Goal: Information Seeking & Learning: Learn about a topic

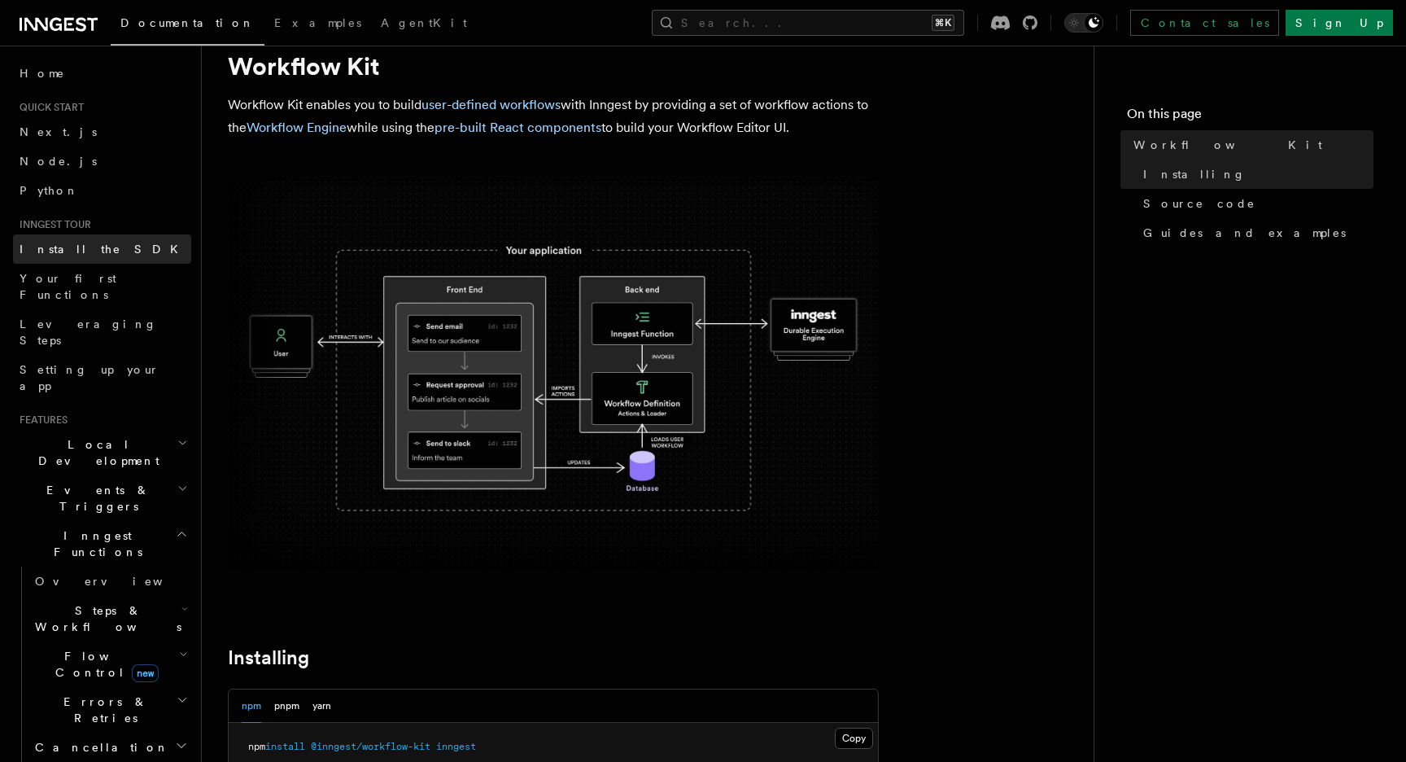
scroll to position [60, 0]
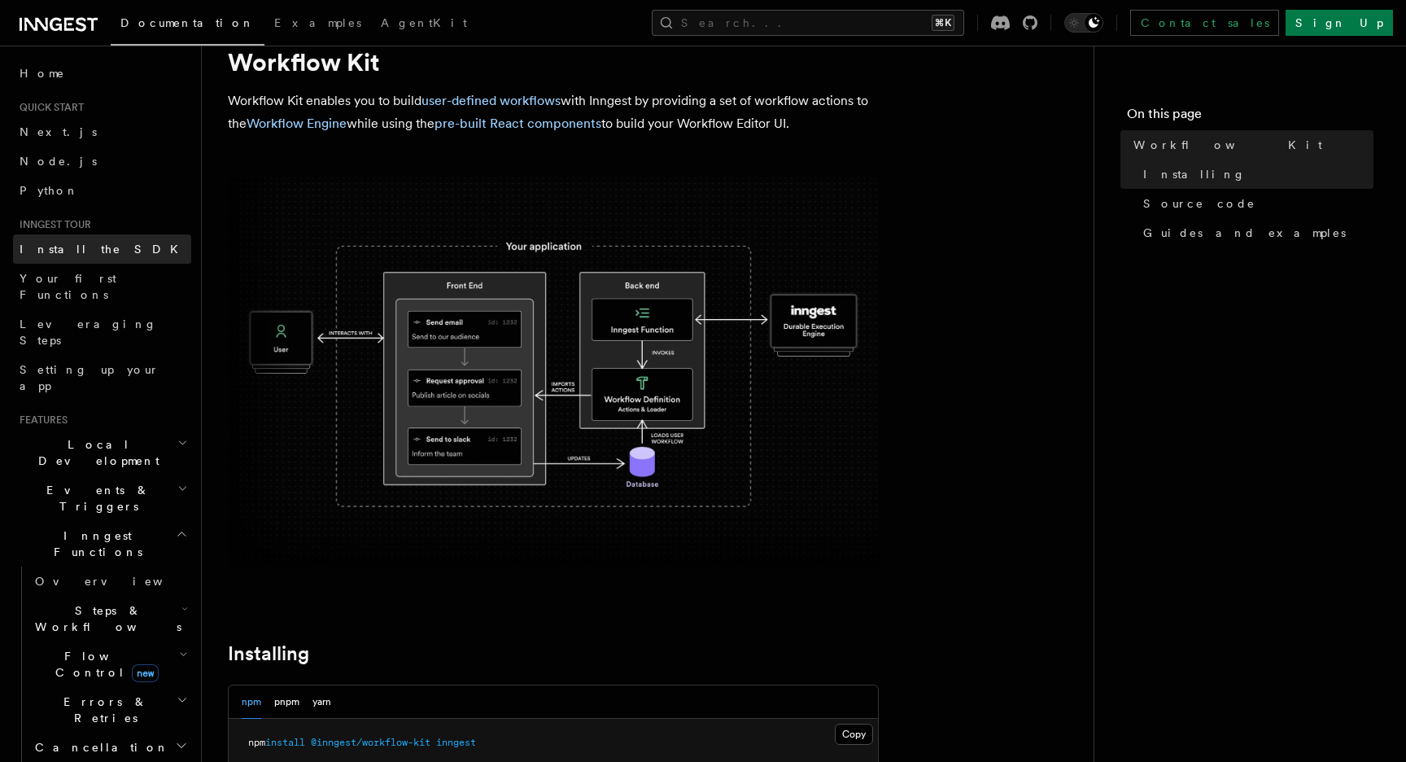
click at [89, 255] on span "Install the SDK" at bounding box center [104, 249] width 168 height 13
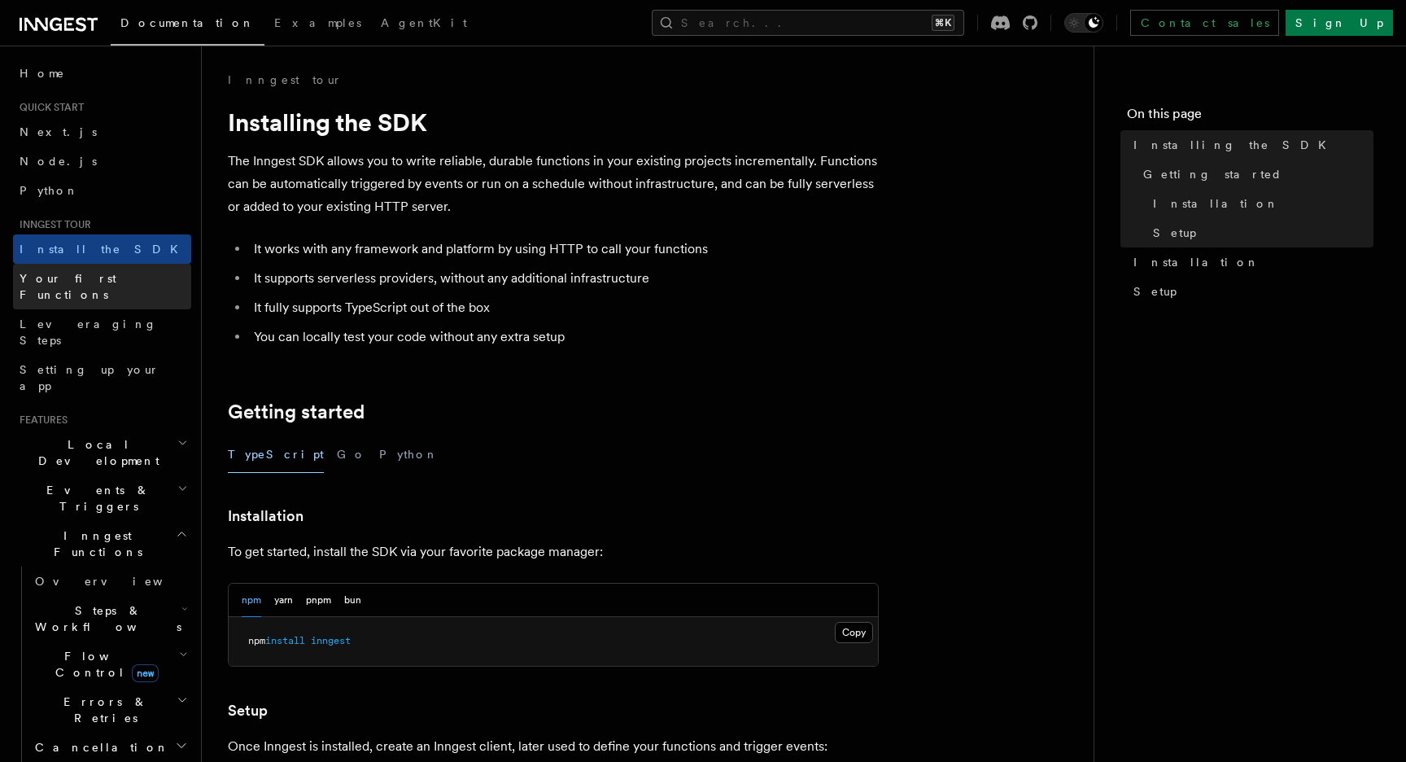
click at [125, 276] on link "Your first Functions" at bounding box center [102, 287] width 178 height 46
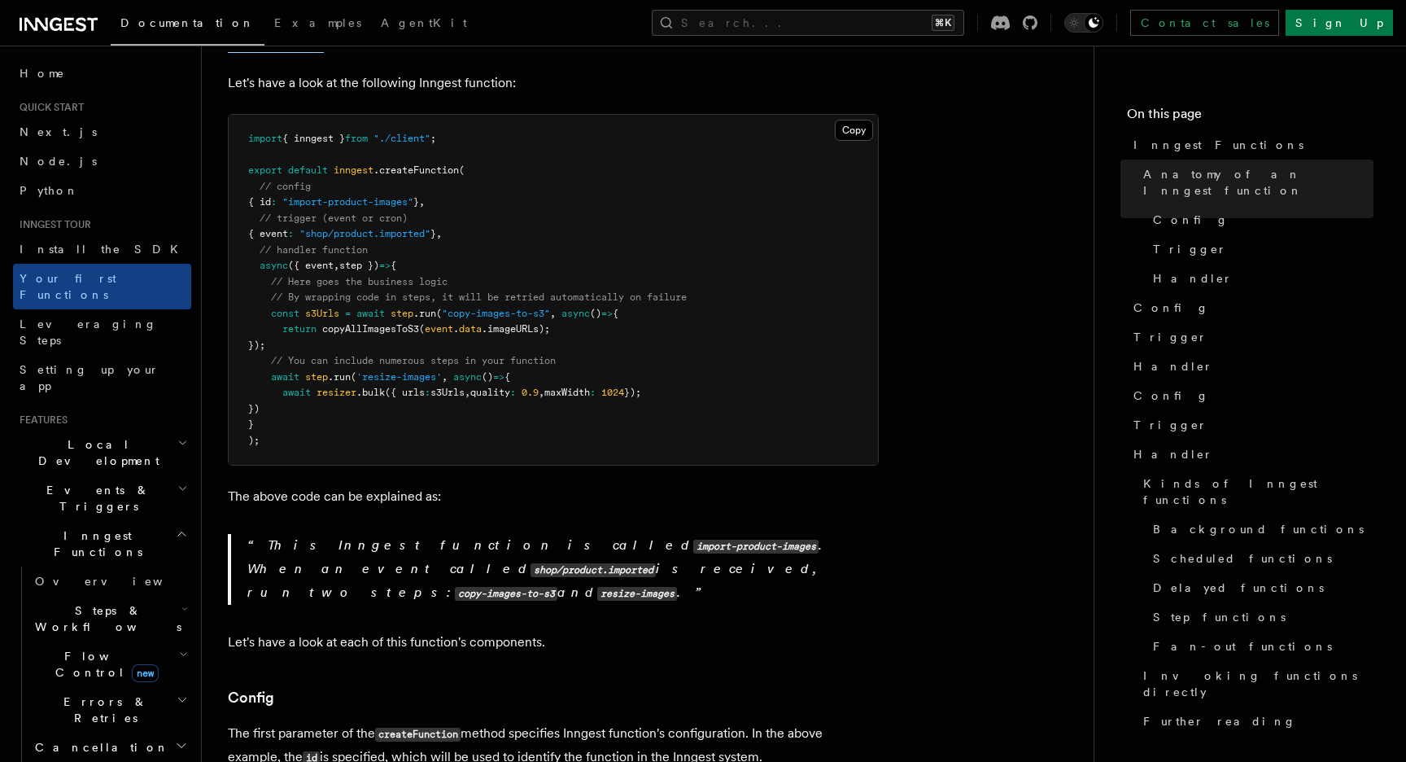
scroll to position [375, 0]
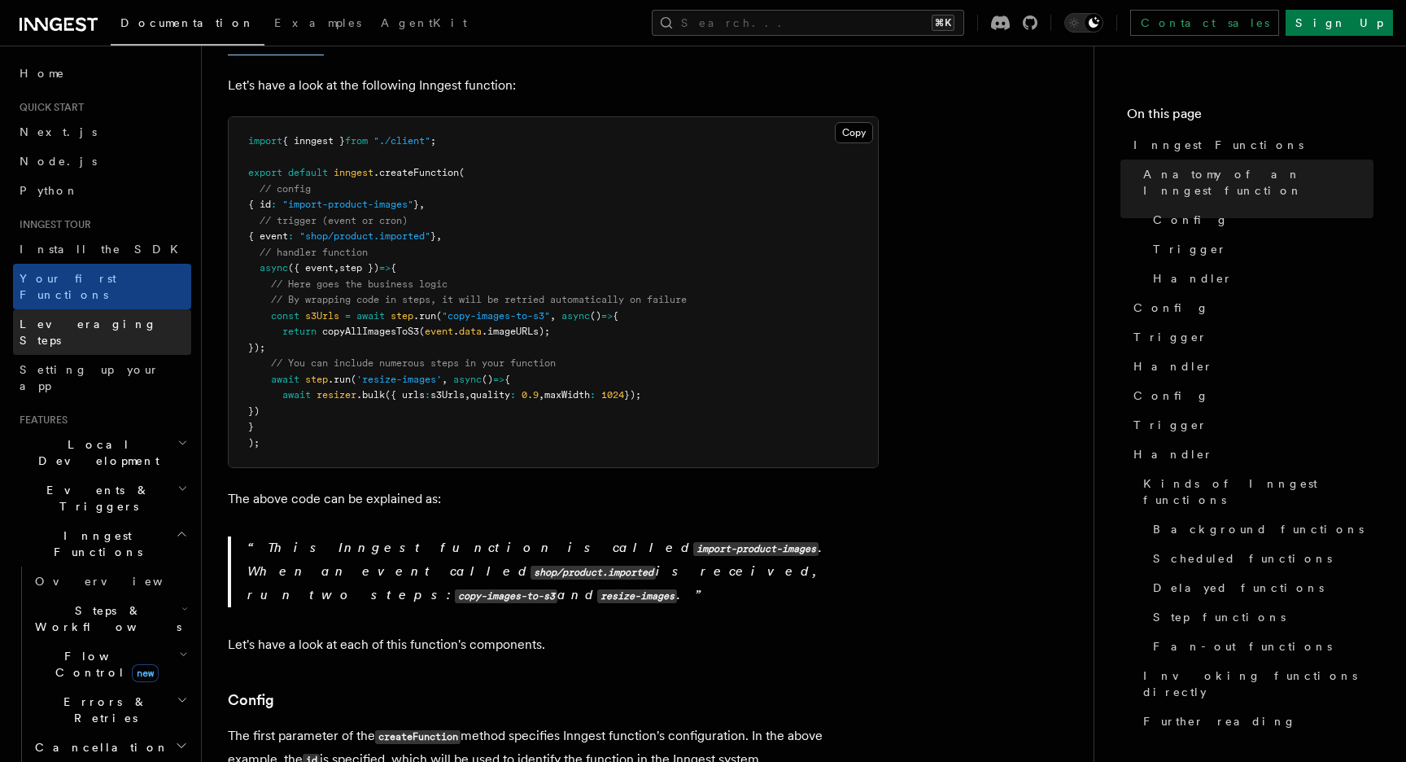
click at [119, 314] on link "Leveraging Steps" at bounding box center [102, 332] width 178 height 46
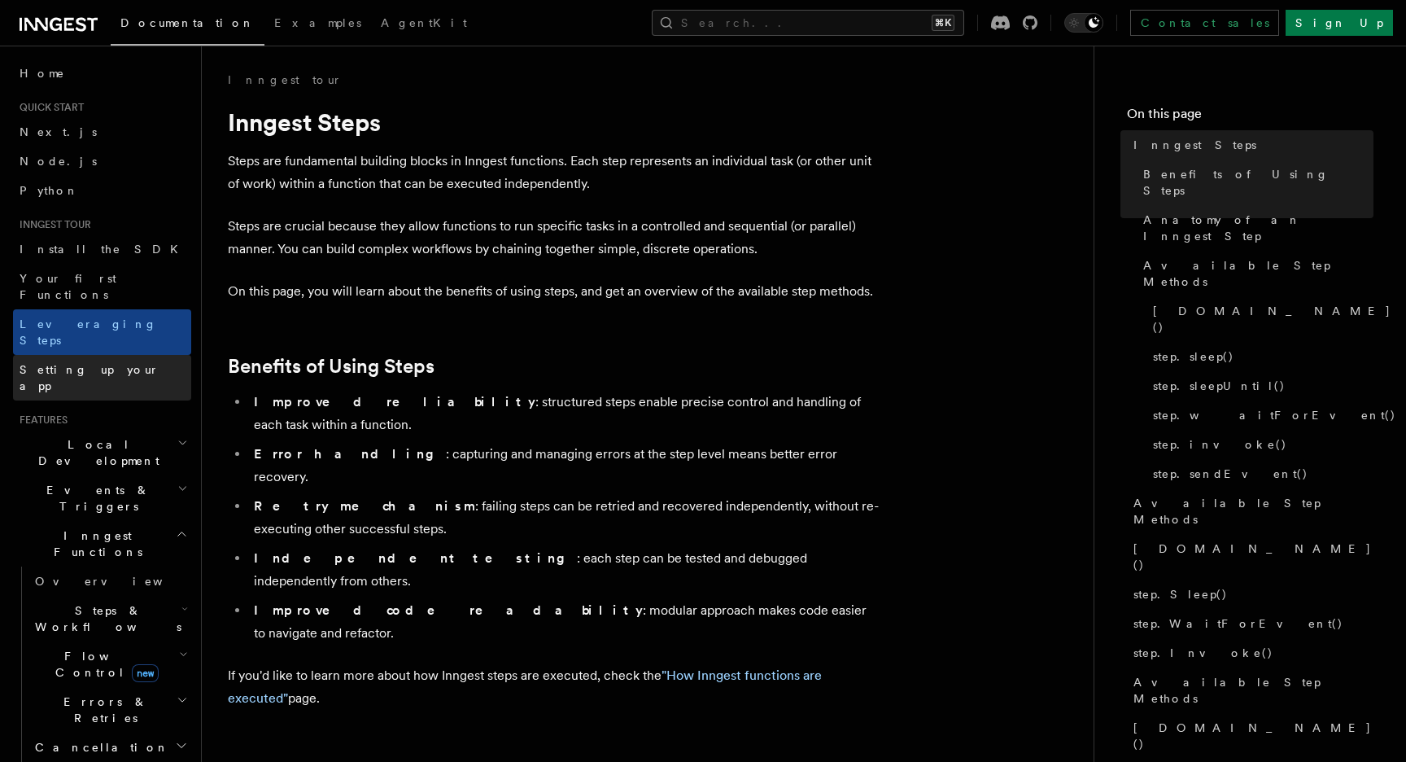
click at [124, 355] on link "Setting up your app" at bounding box center [102, 378] width 178 height 46
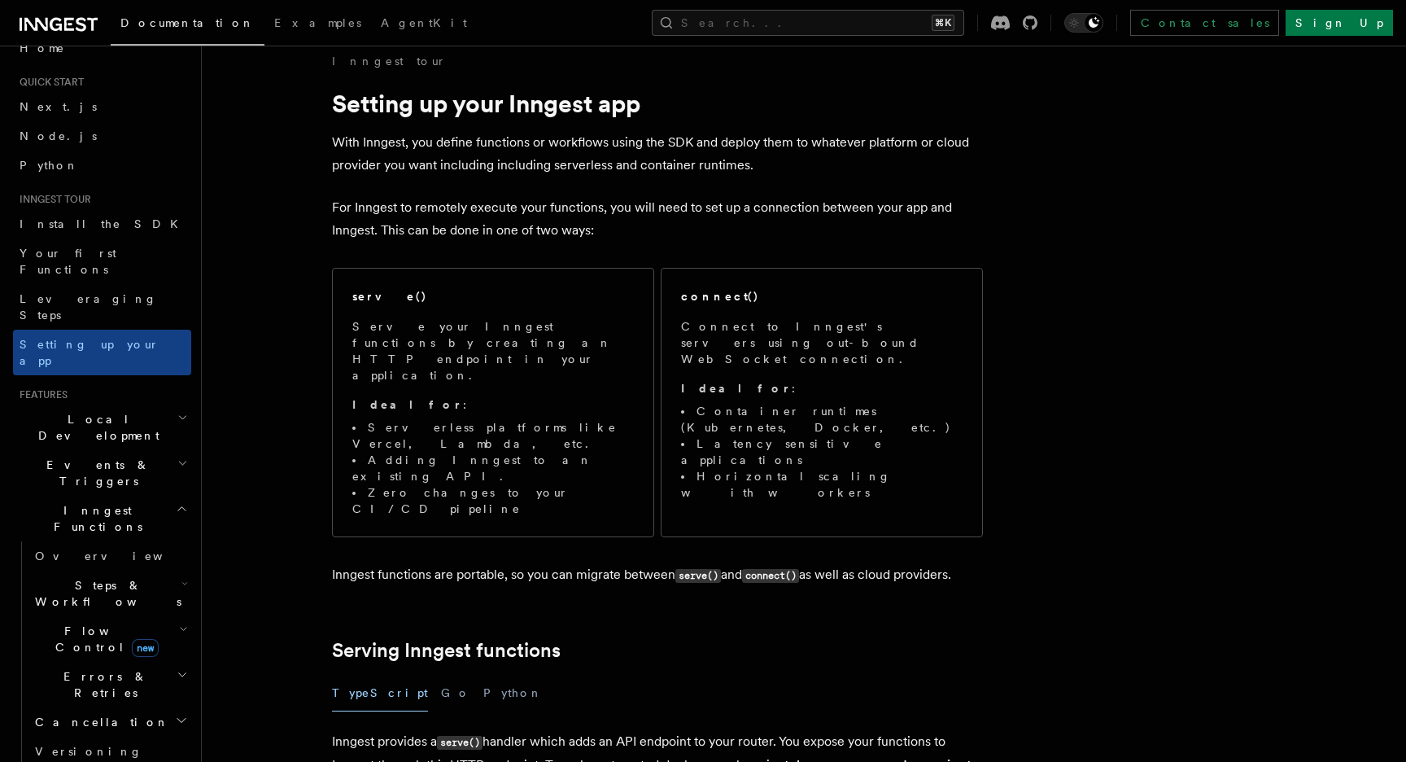
scroll to position [28, 0]
click at [89, 408] on span "Local Development" at bounding box center [95, 424] width 164 height 33
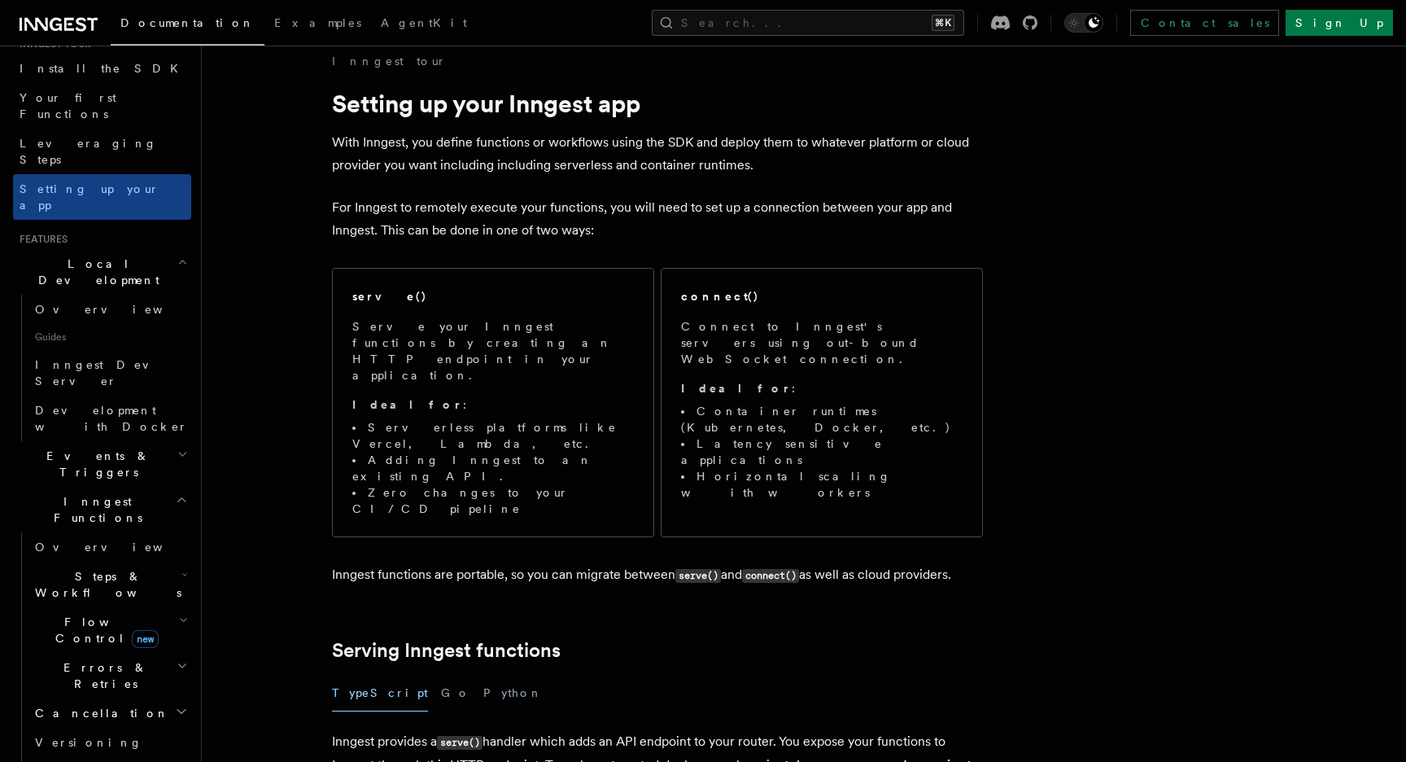
scroll to position [208, 0]
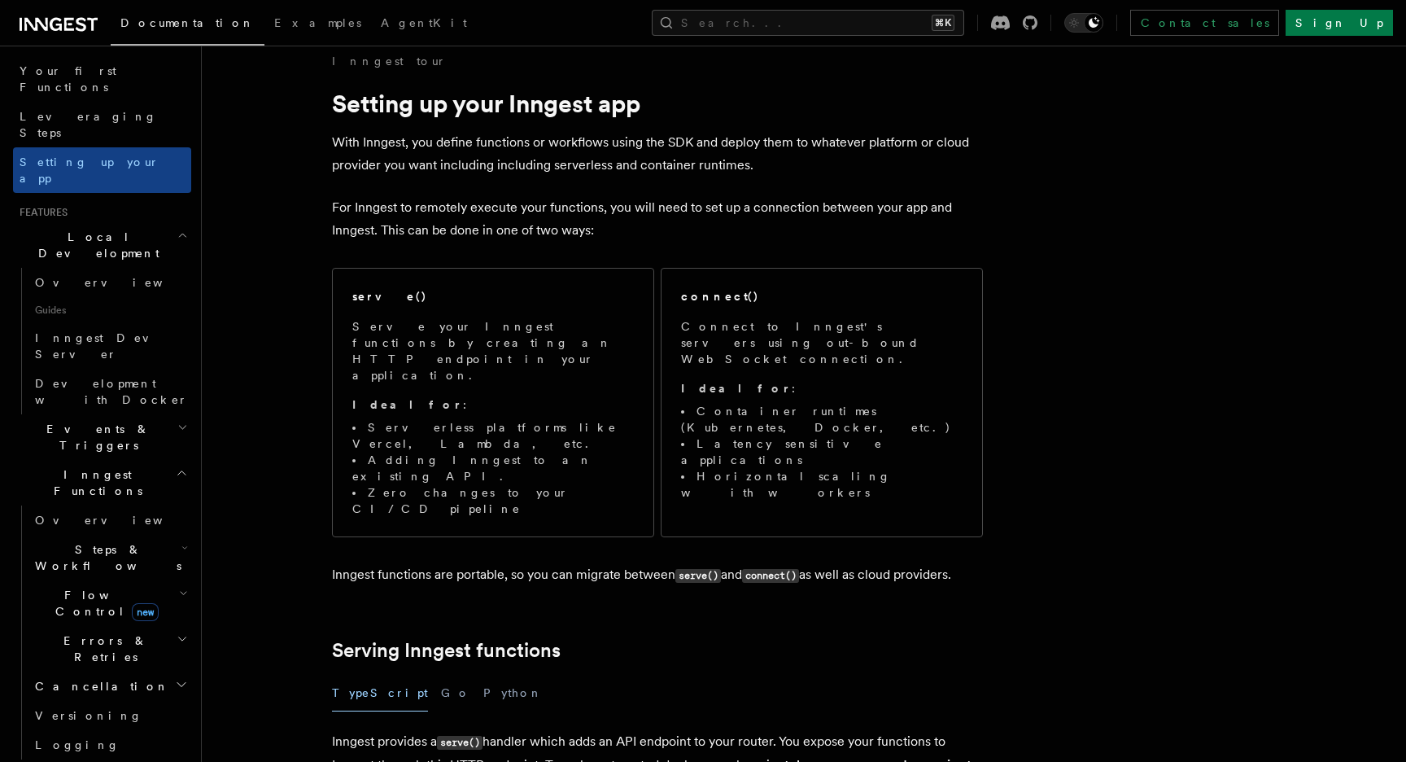
click at [104, 421] on span "Events & Triggers" at bounding box center [95, 437] width 164 height 33
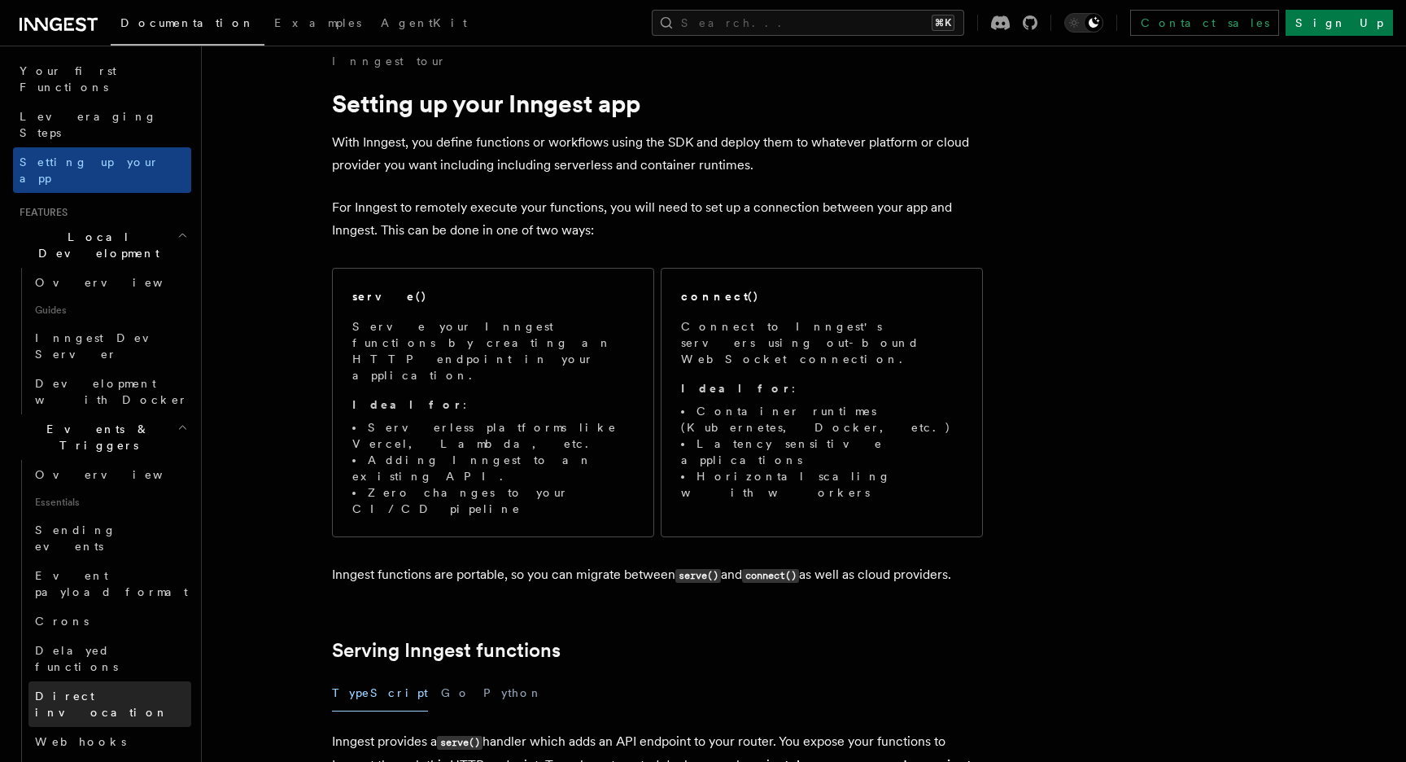
scroll to position [339, 0]
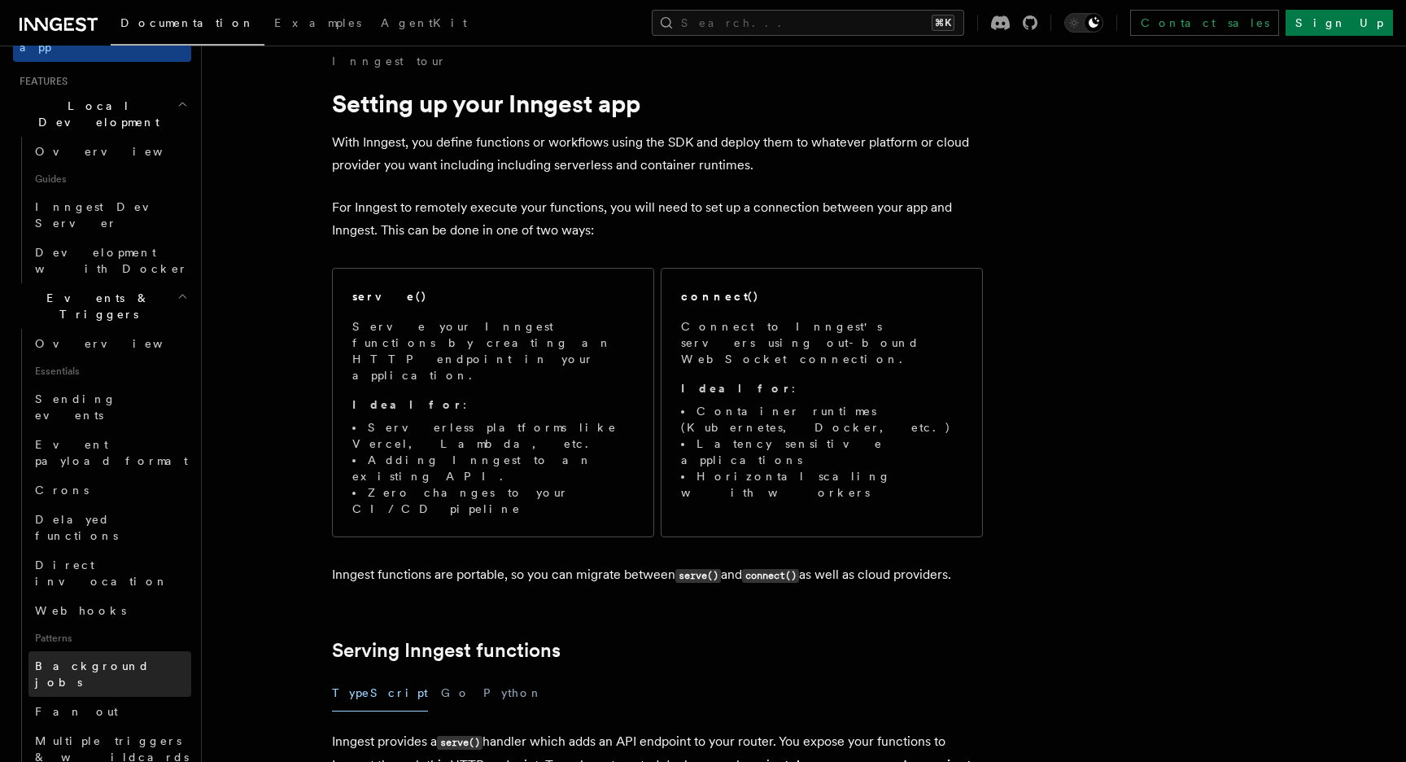
click at [125, 651] on link "Background jobs" at bounding box center [109, 674] width 163 height 46
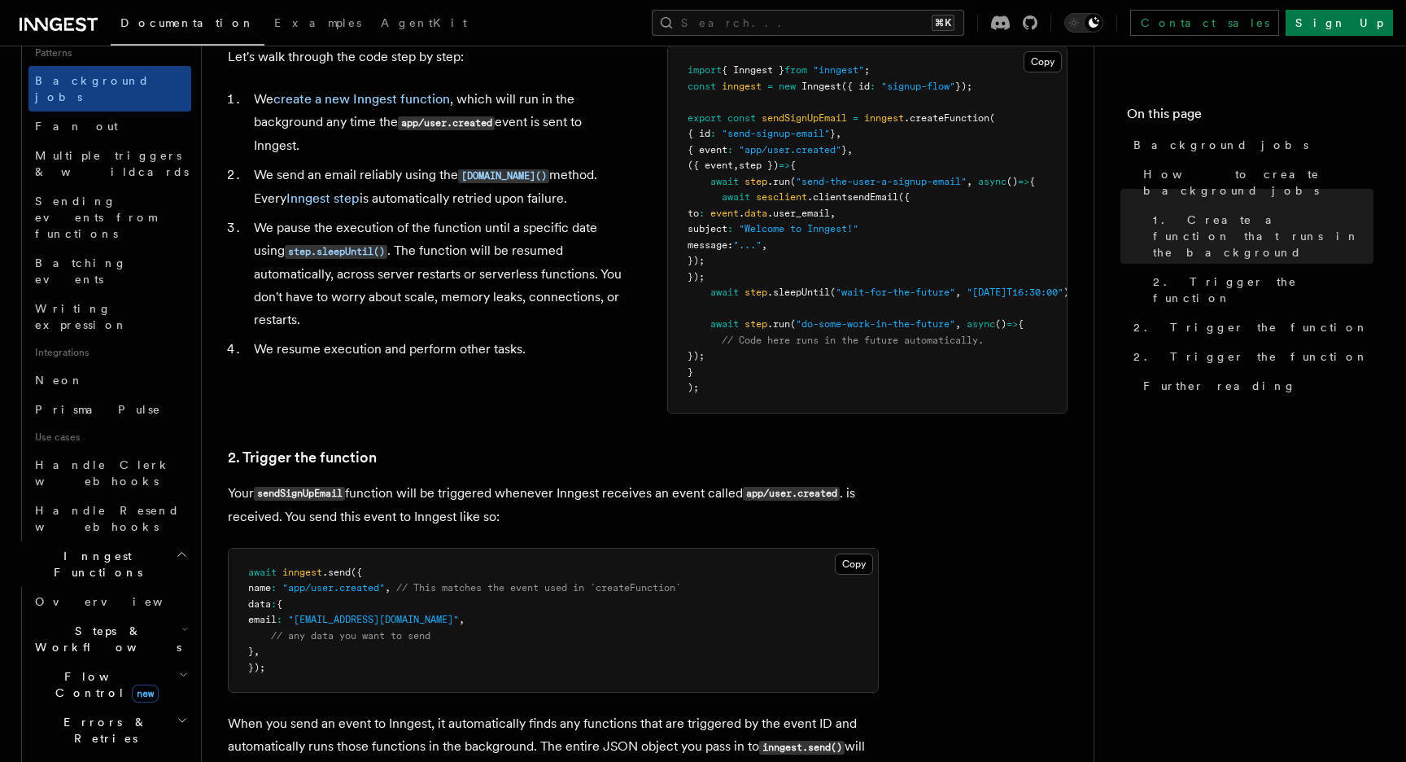
scroll to position [783, 0]
click at [88, 656] on h2 "Flow Control new" at bounding box center [109, 679] width 163 height 46
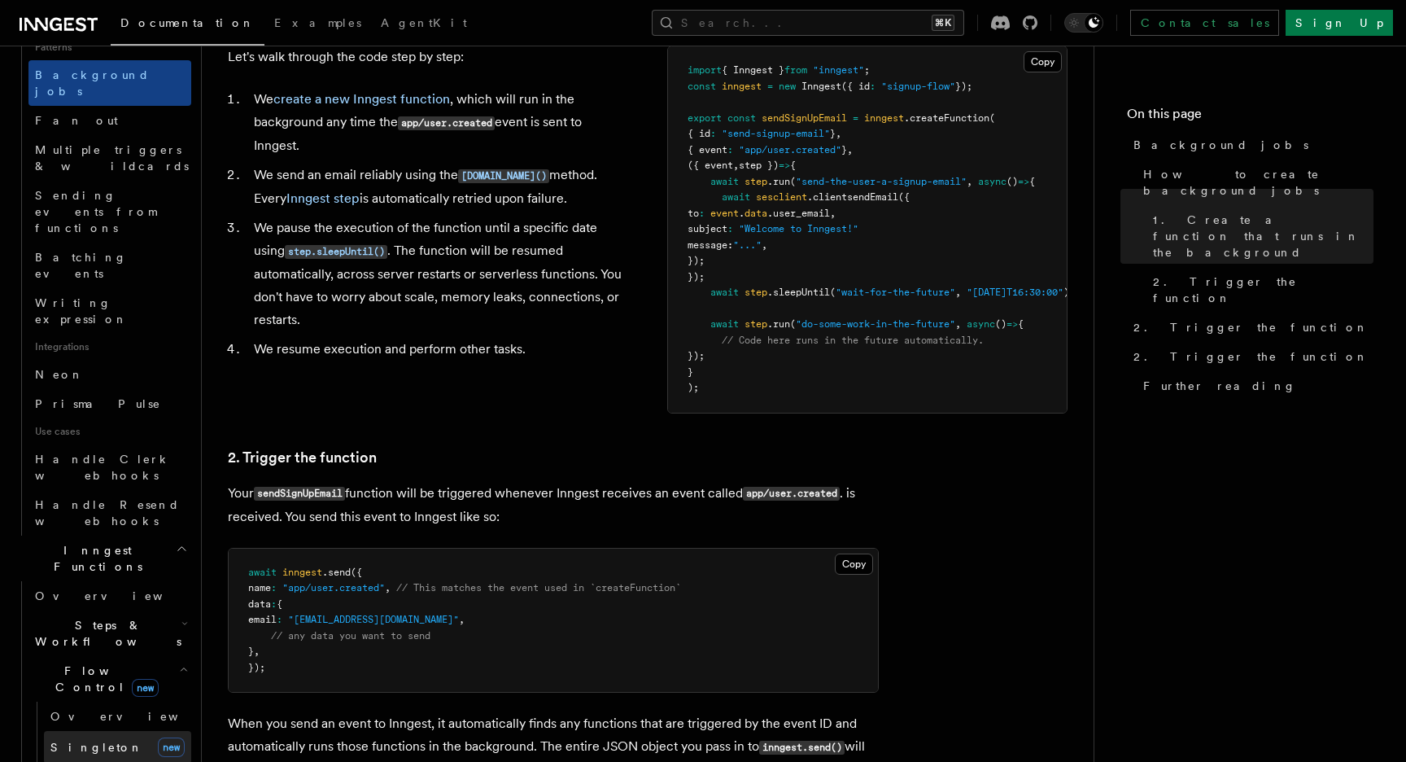
click at [112, 731] on link "[PERSON_NAME] new" at bounding box center [117, 747] width 147 height 33
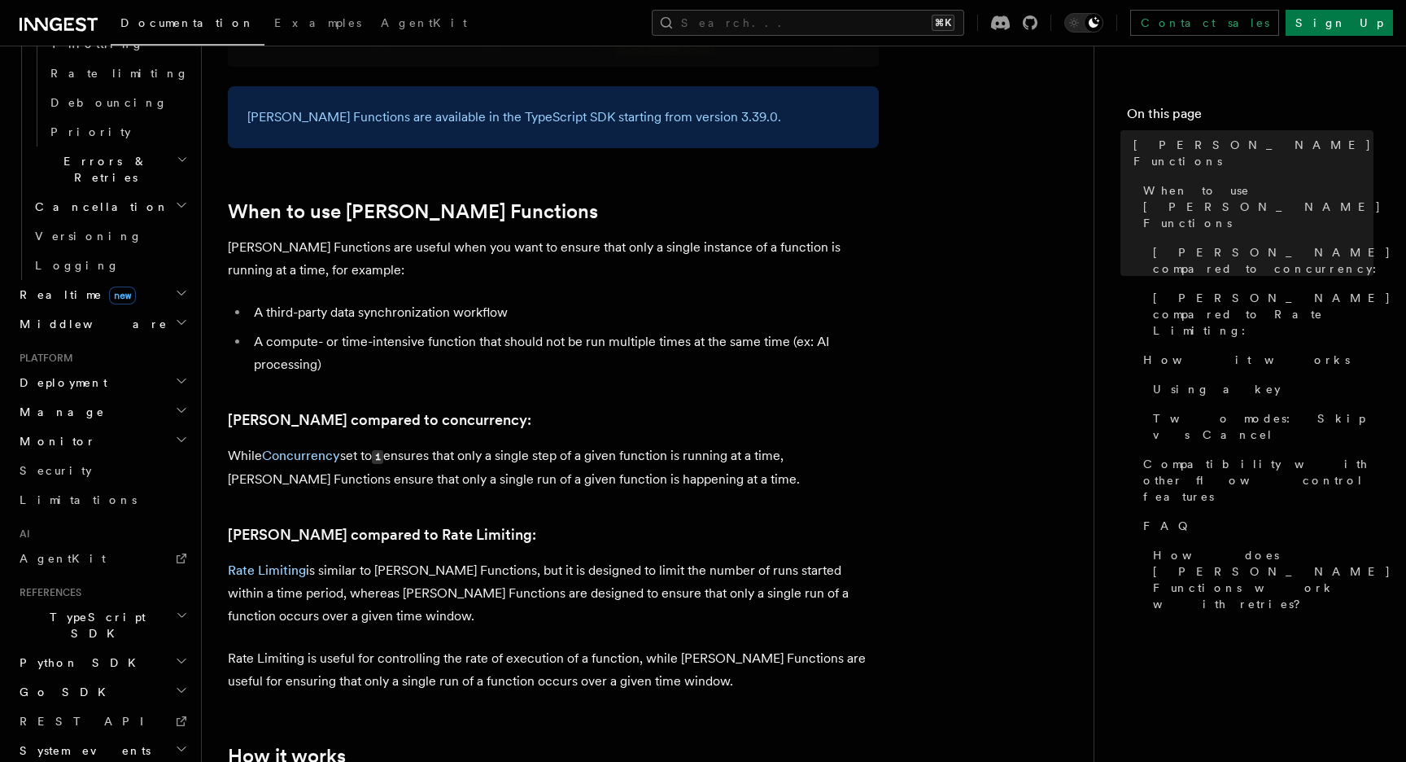
scroll to position [503, 0]
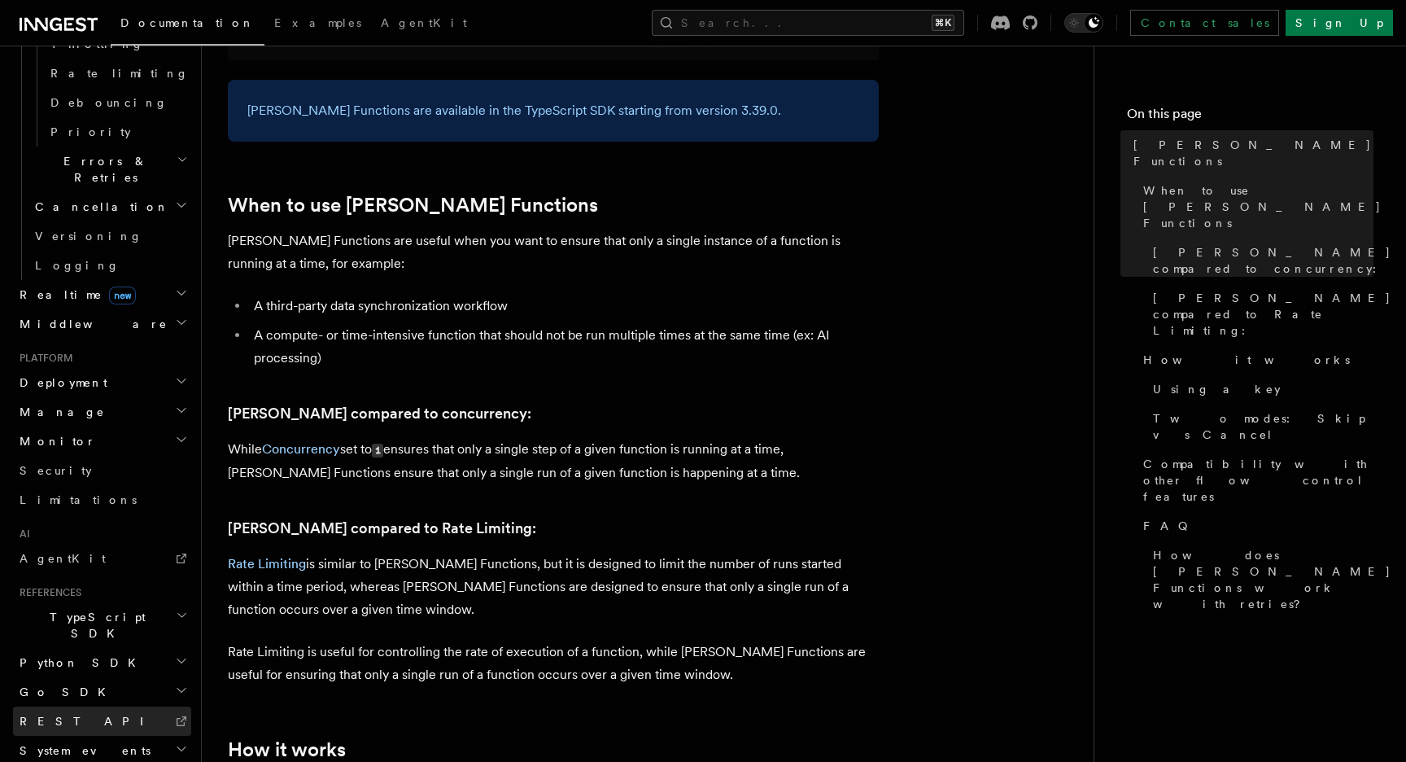
click at [60, 715] on span "REST API" at bounding box center [89, 721] width 138 height 13
click at [72, 609] on span "TypeScript SDK" at bounding box center [94, 625] width 163 height 33
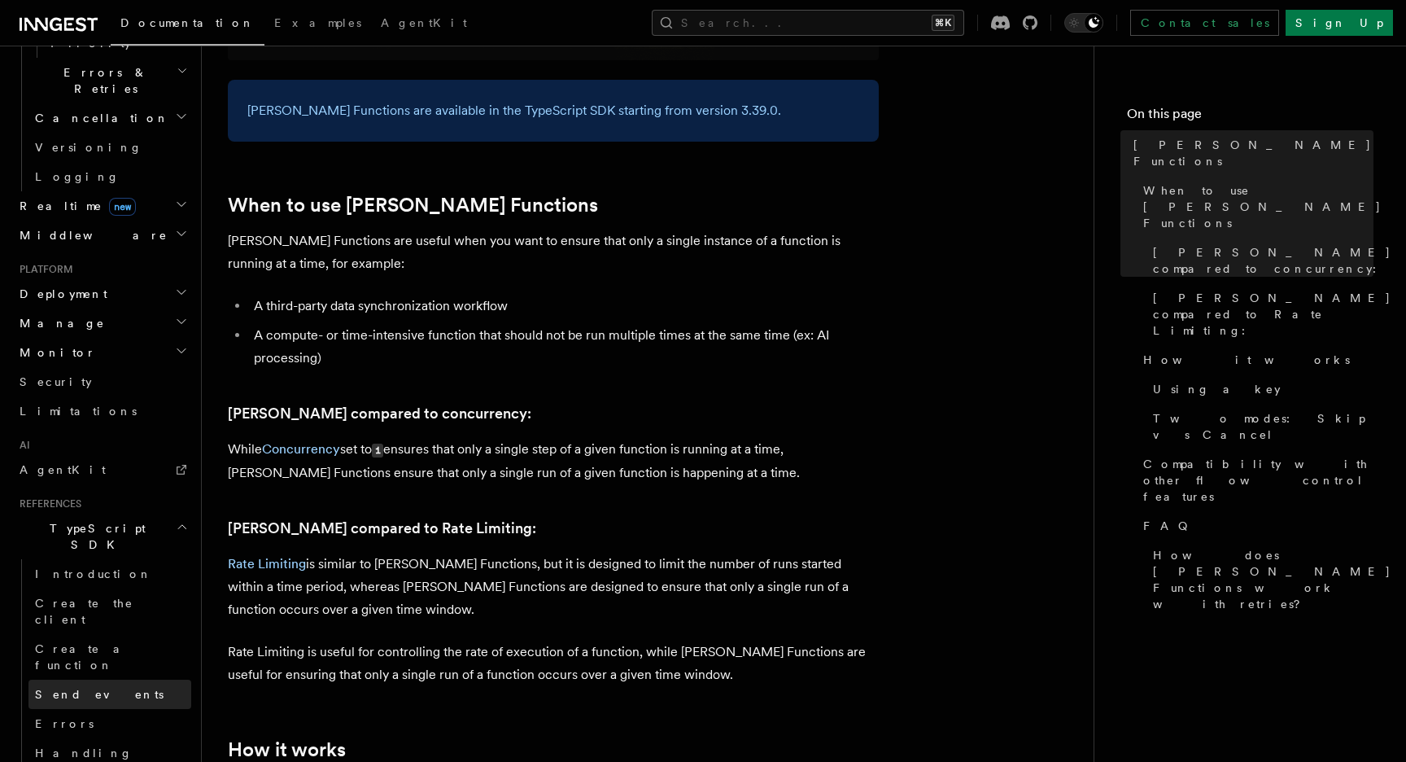
scroll to position [872, 0]
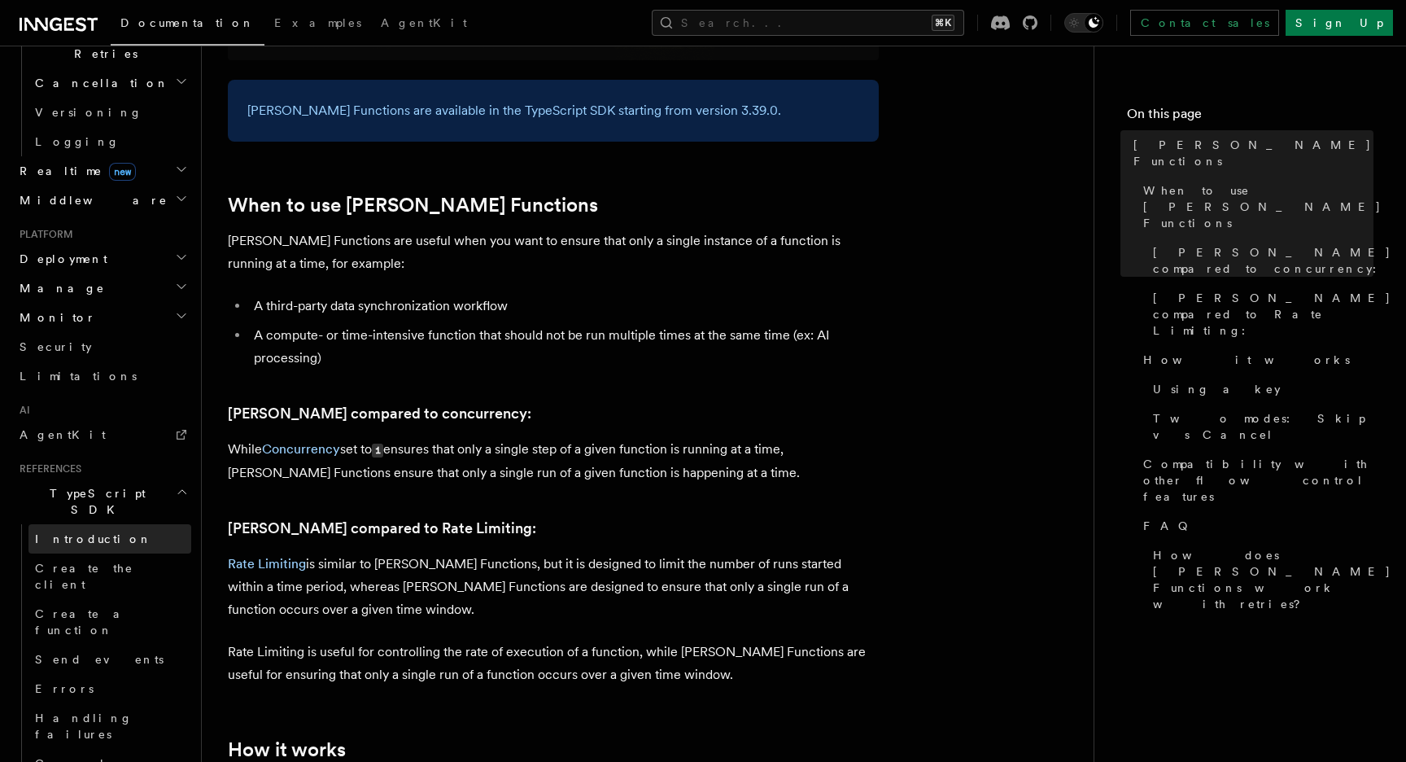
click at [103, 524] on link "Introduction" at bounding box center [109, 538] width 163 height 29
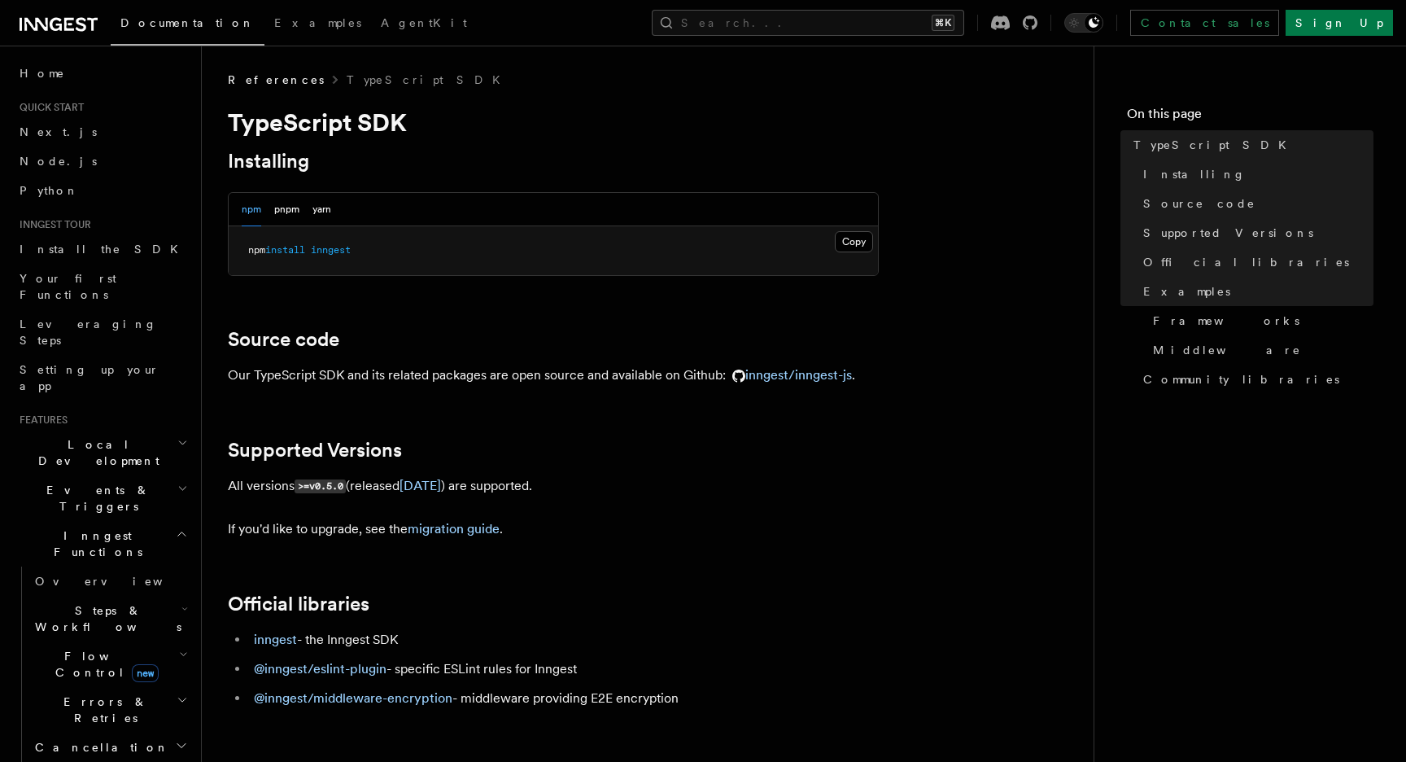
click at [59, 33] on icon at bounding box center [59, 25] width 78 height 20
click at [274, 23] on span "Examples" at bounding box center [317, 22] width 87 height 13
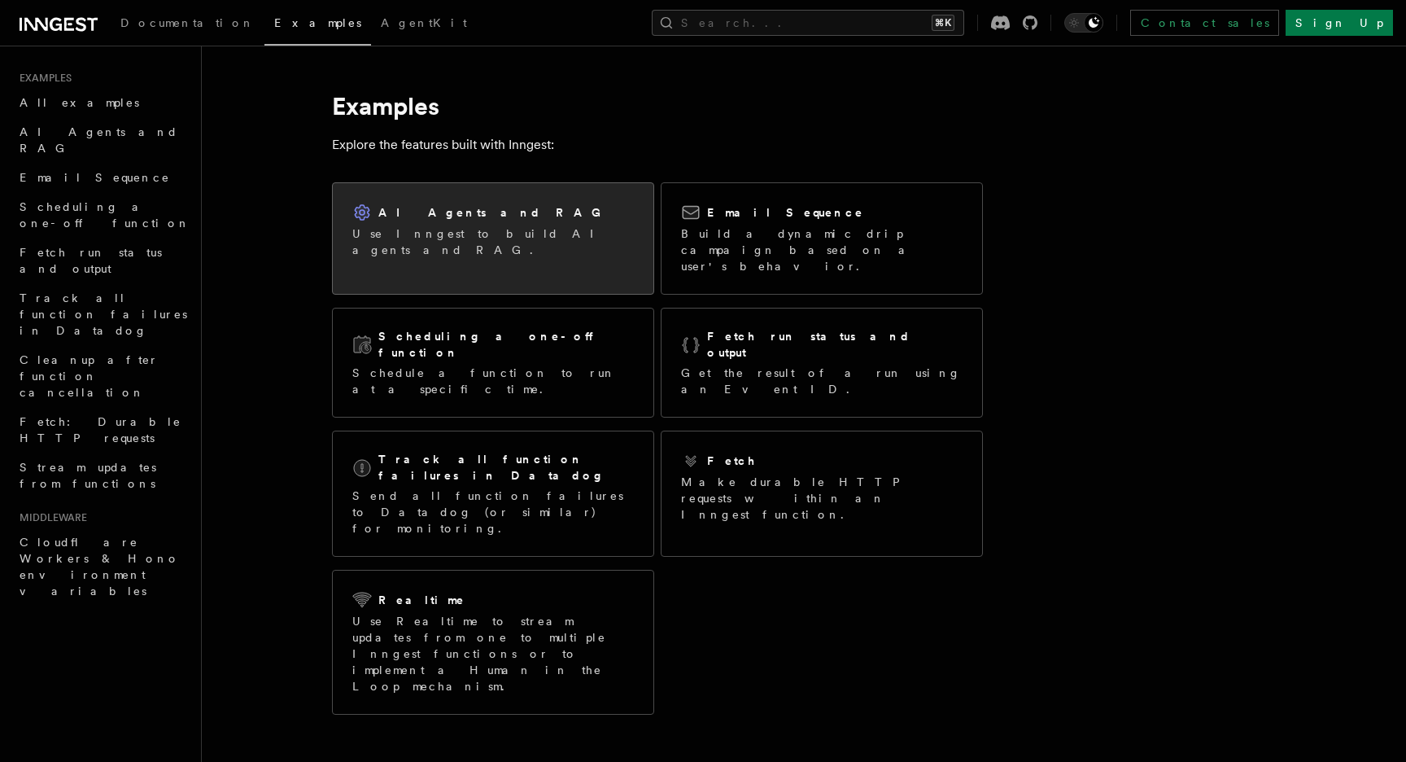
click at [602, 218] on div "AI Agents and RAG Use Inngest to build AI agents and RAG." at bounding box center [493, 230] width 321 height 94
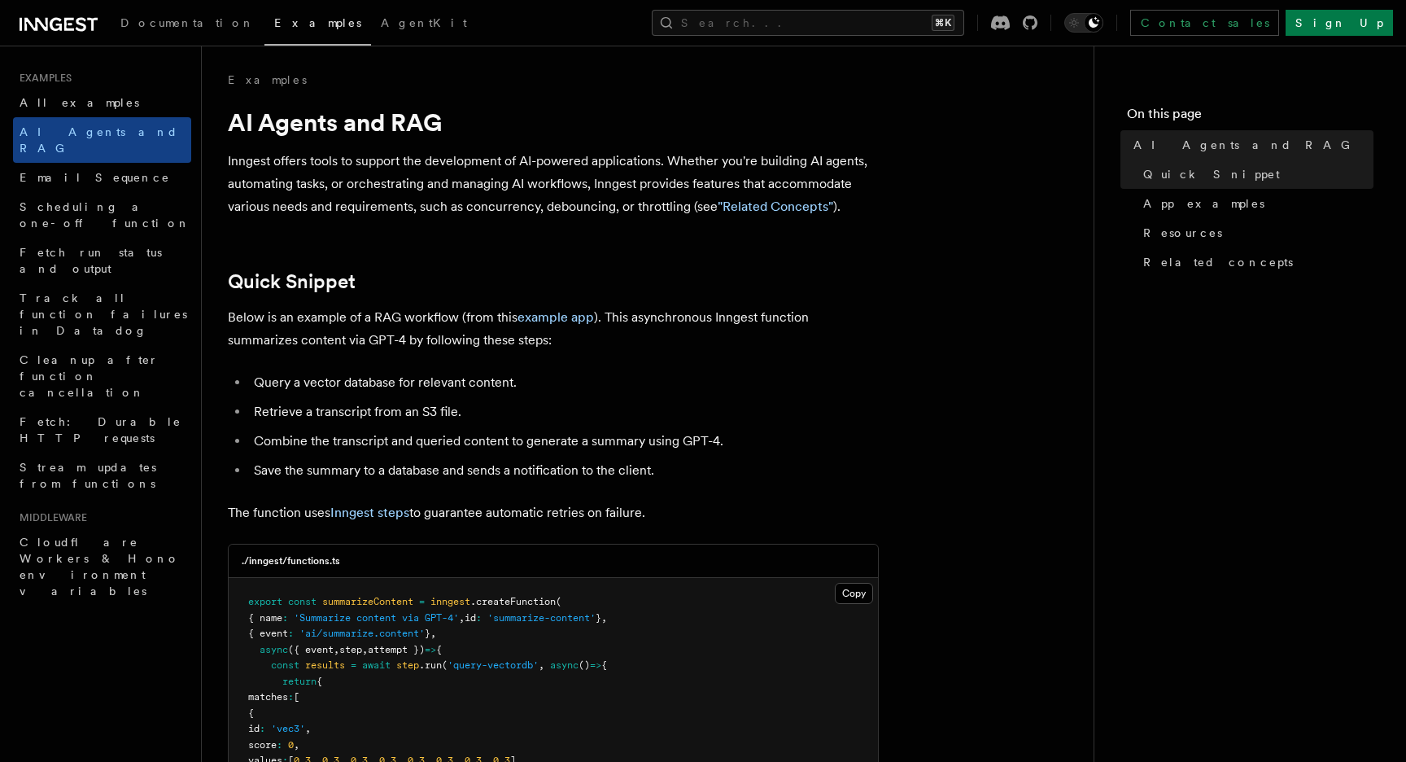
click at [47, 18] on icon at bounding box center [36, 24] width 24 height 13
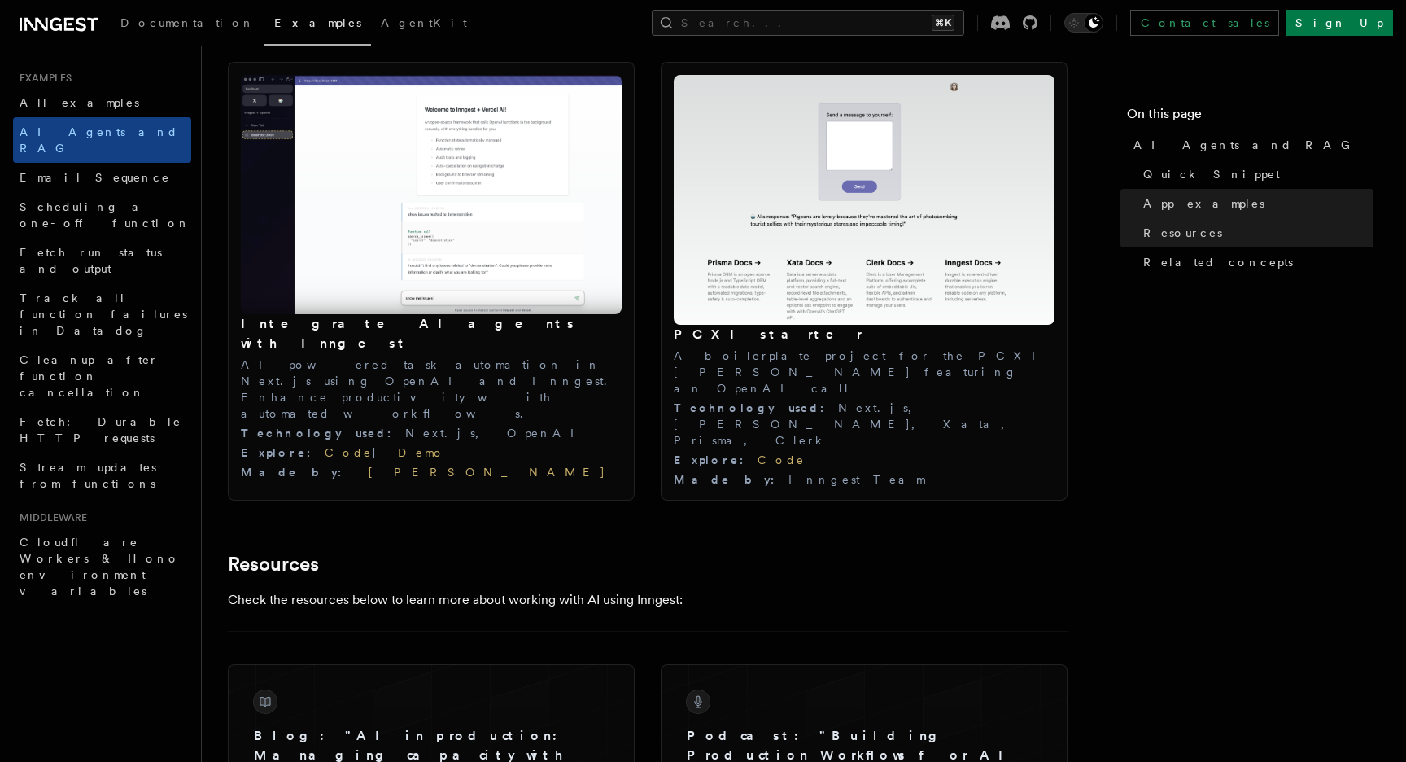
scroll to position [1778, 0]
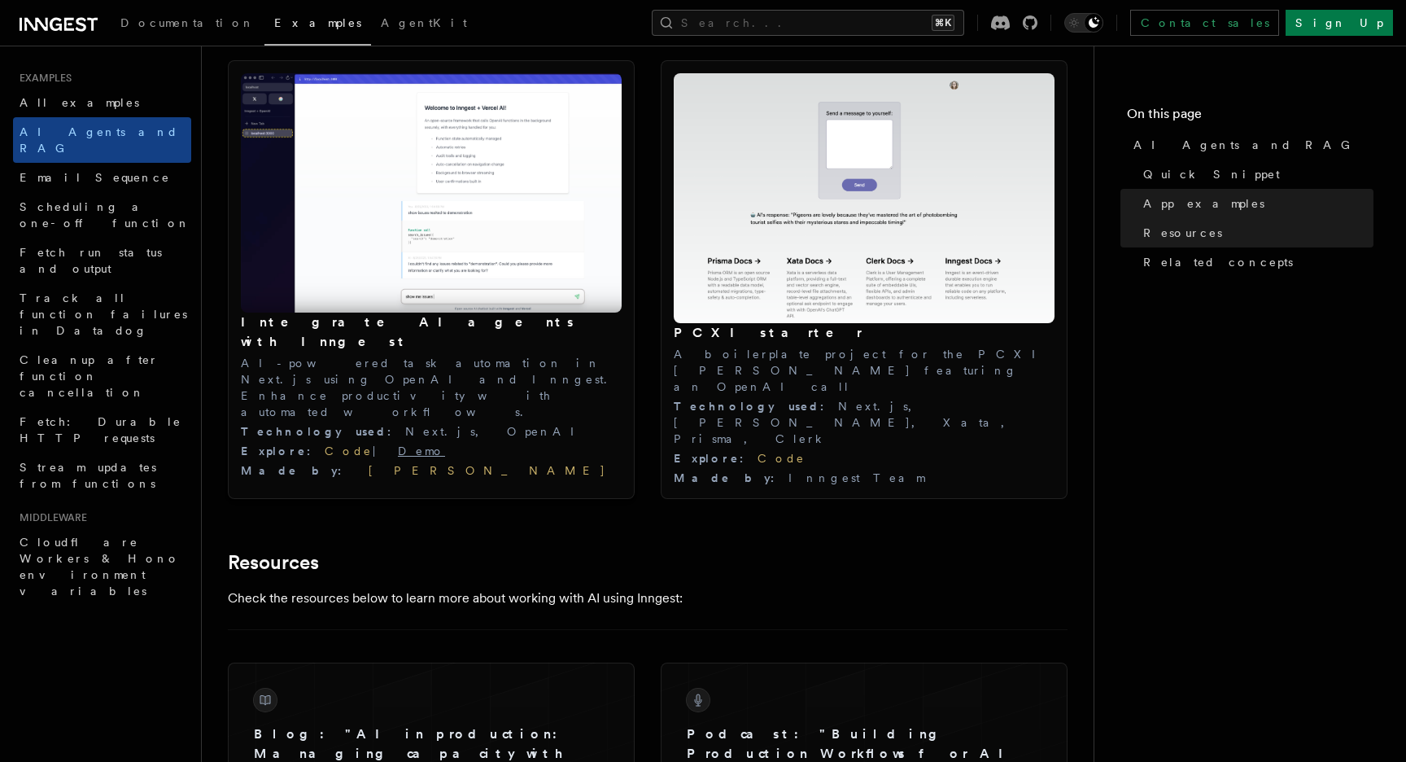
click at [398, 444] on link "Demo" at bounding box center [421, 450] width 47 height 13
